Goal: Information Seeking & Learning: Understand process/instructions

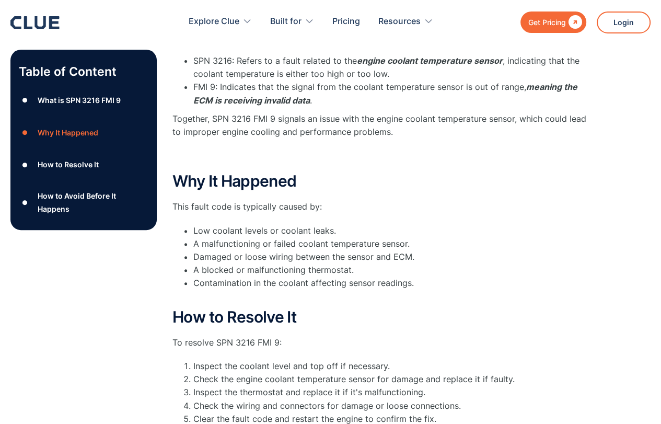
scroll to position [261, 0]
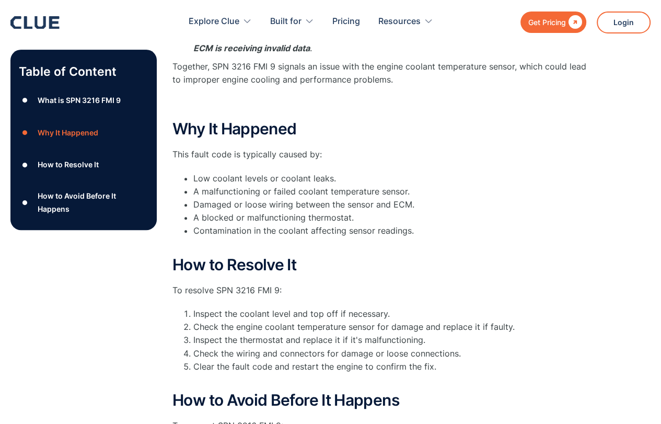
click at [502, 243] on div "What is SPN 3216 FMI 9 SPN 3216: Refers to a fault related to the engine coolan…" at bounding box center [382, 237] width 418 height 527
click at [569, 256] on h2 "How to Resolve It" at bounding box center [382, 264] width 418 height 17
click at [537, 198] on li "Damaged or loose wiring between the sensor and ECM." at bounding box center [391, 204] width 397 height 13
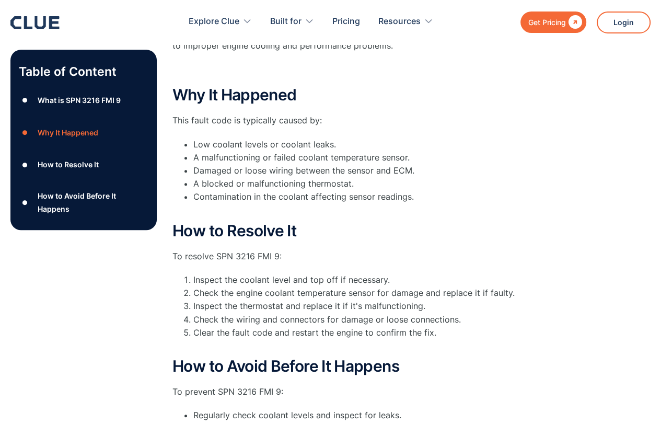
scroll to position [314, 0]
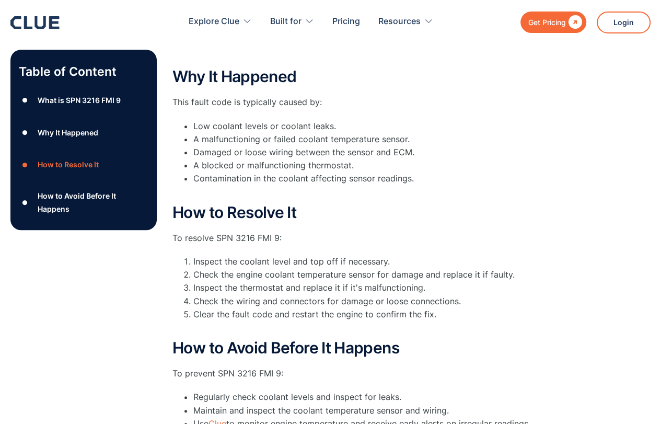
click at [617, 272] on div "Table of Content ● What is SPN 3216 FMI 9 ● Why It Happened ● How to Resolve It…" at bounding box center [330, 191] width 640 height 558
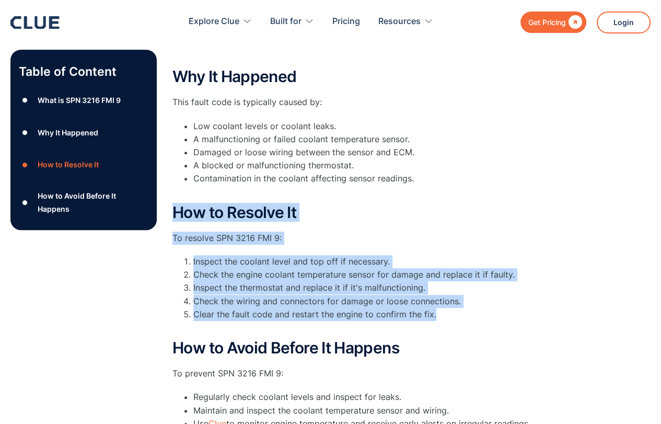
drag, startPoint x: 439, startPoint y: 304, endPoint x: 175, endPoint y: 198, distance: 284.4
click at [175, 204] on div "How to Resolve It To resolve SPN 3216 FMI 9: Inspect the coolant level and top …" at bounding box center [382, 269] width 418 height 130
copy div "How to Resolve It To resolve SPN 3216 FMI 9: Inspect the coolant level and top …"
click at [621, 234] on div "Table of Content ● What is SPN 3216 FMI 9 ● Why It Happened ● How to Resolve It…" at bounding box center [330, 191] width 640 height 558
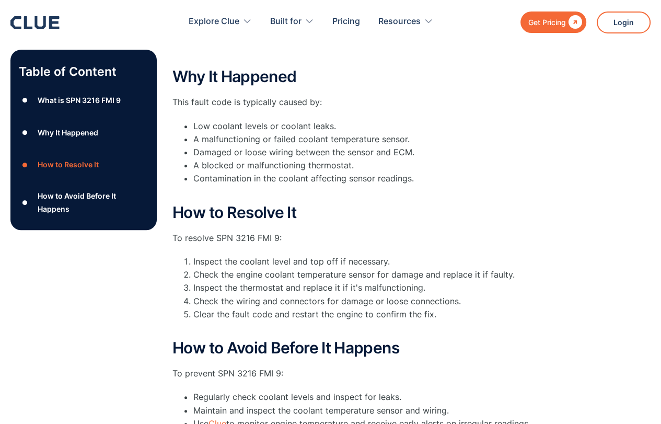
click at [611, 179] on div "Table of Content ● What is SPN 3216 FMI 9 ● Why It Happened ● How to Resolve It…" at bounding box center [330, 191] width 640 height 558
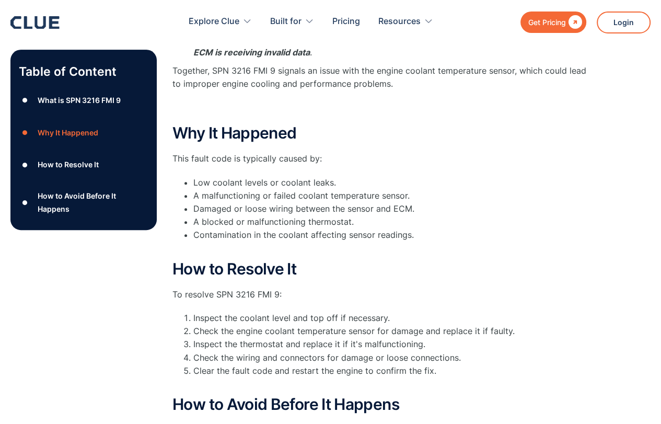
scroll to position [261, 0]
